Goal: Task Accomplishment & Management: Complete application form

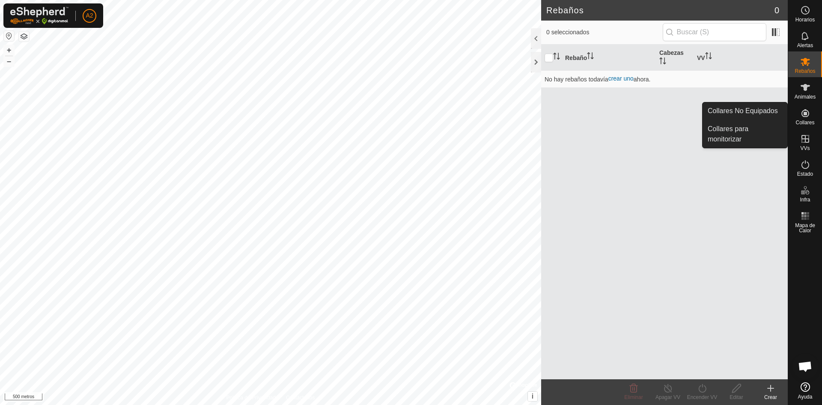
click at [806, 113] on icon at bounding box center [806, 113] width 8 height 8
click at [755, 127] on link "Collares para monitorizar" at bounding box center [745, 133] width 85 height 27
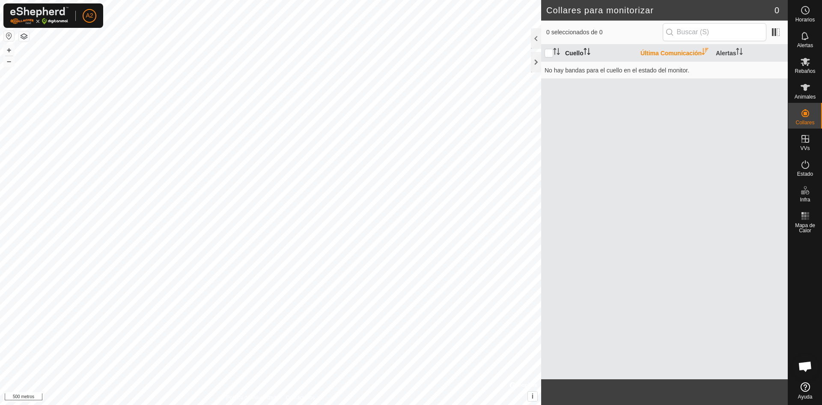
click at [577, 49] on th "Cuello" at bounding box center [599, 53] width 75 height 17
click at [666, 51] on font "Última Comunicación" at bounding box center [671, 53] width 61 height 7
click at [728, 52] on font "Alertas" at bounding box center [726, 53] width 20 height 7
click at [550, 50] on input "checkbox" at bounding box center [549, 53] width 9 height 9
checkbox input "true"
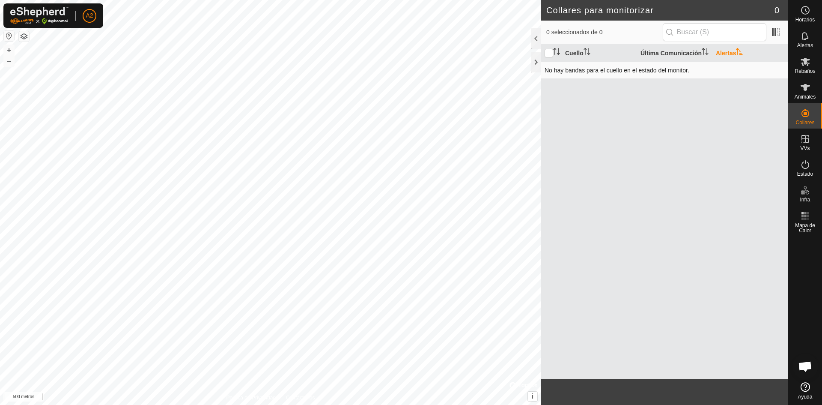
drag, startPoint x: 549, startPoint y: 54, endPoint x: 548, endPoint y: 67, distance: 13.3
click at [548, 67] on table "Cuello Última Comunicación Alertas No hay bandas para el cuello en el estado de…" at bounding box center [664, 62] width 247 height 34
click at [536, 63] on div at bounding box center [536, 62] width 10 height 21
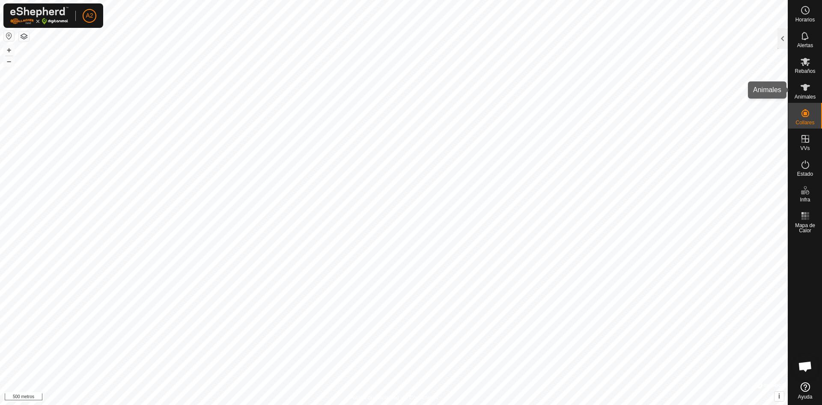
click at [810, 93] on es-animals-svg-icon at bounding box center [805, 88] width 15 height 14
click at [783, 38] on div at bounding box center [783, 38] width 10 height 21
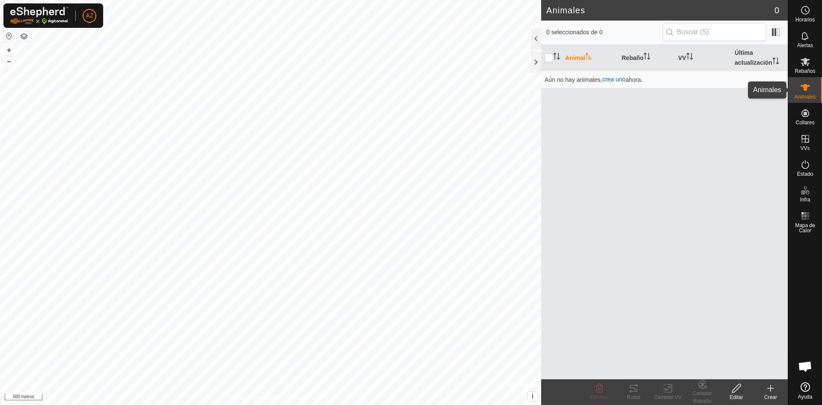
click at [809, 83] on icon at bounding box center [806, 87] width 10 height 10
click at [772, 390] on icon at bounding box center [771, 388] width 10 height 10
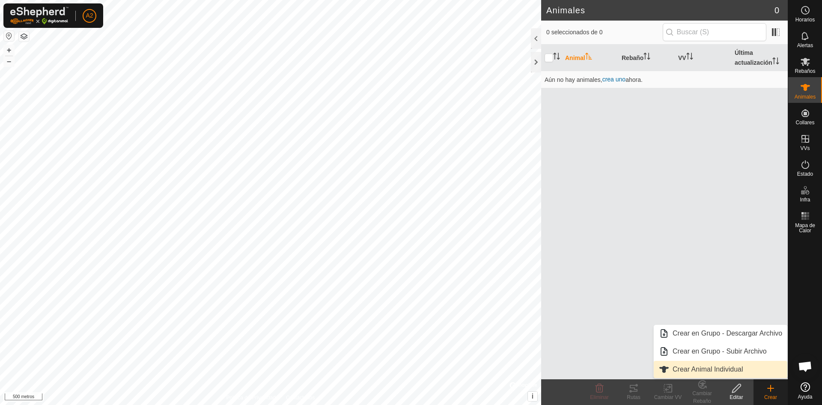
click at [728, 371] on link "Crear Animal Individual" at bounding box center [721, 369] width 134 height 17
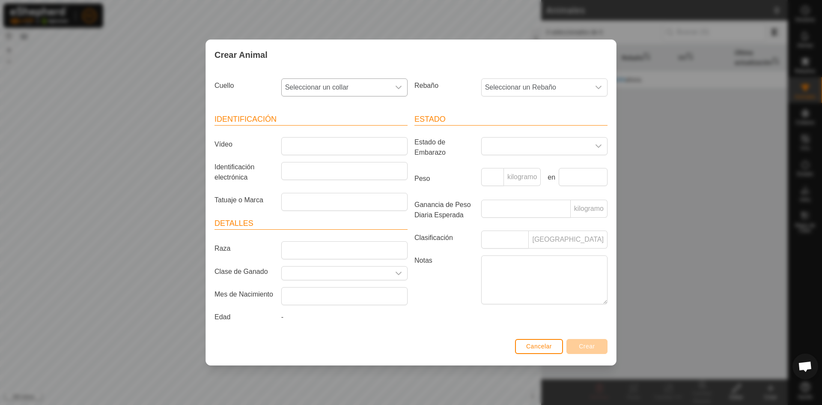
click at [405, 85] on div "disparador desplegable" at bounding box center [398, 87] width 17 height 17
click at [89, 41] on div "Crear Animal Cuello Seleccionar un collar - 0839937494 3582215065 1478408785 04…" at bounding box center [411, 202] width 822 height 405
click at [361, 145] on input "Vídeo" at bounding box center [344, 146] width 126 height 18
click at [329, 253] on input "Raza" at bounding box center [344, 250] width 126 height 18
click at [353, 211] on div "Identificación Vídeo Identificación electrónica Tatuaje o Marca Detalles Raza C…" at bounding box center [311, 219] width 200 height 233
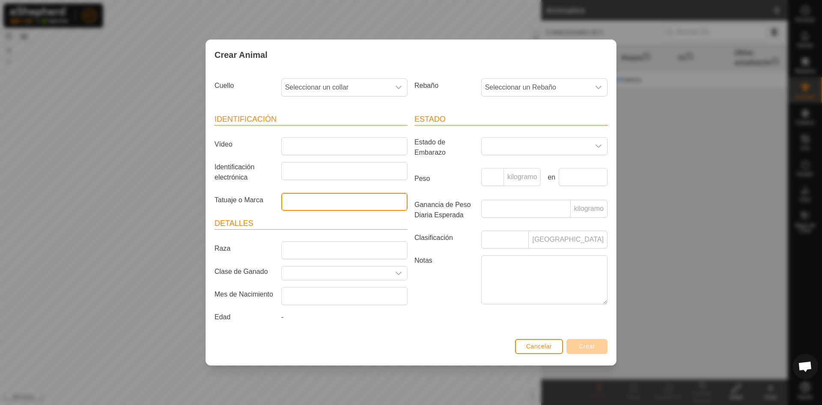
click at [369, 204] on input "Tatuaje o Marca" at bounding box center [344, 202] width 126 height 18
click at [545, 347] on font "Cancelar" at bounding box center [539, 346] width 26 height 7
